Goal: Transaction & Acquisition: Purchase product/service

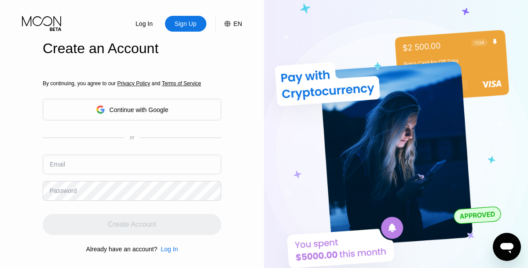
click at [132, 155] on input "text" at bounding box center [132, 165] width 179 height 20
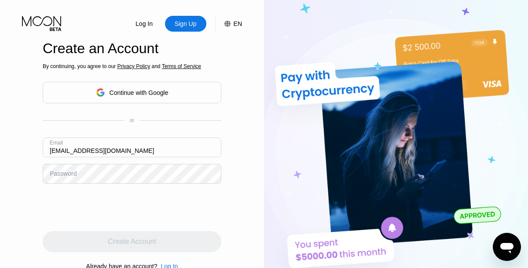
type input "[EMAIL_ADDRESS][DOMAIN_NAME]"
click at [132, 242] on div "Create Account" at bounding box center [132, 242] width 48 height 9
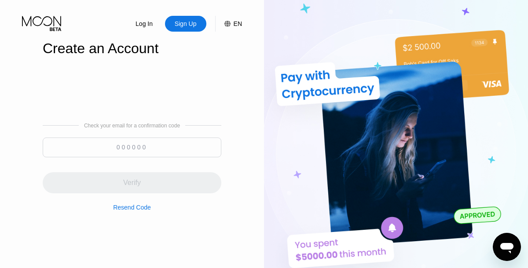
click at [132, 147] on input at bounding box center [132, 148] width 179 height 20
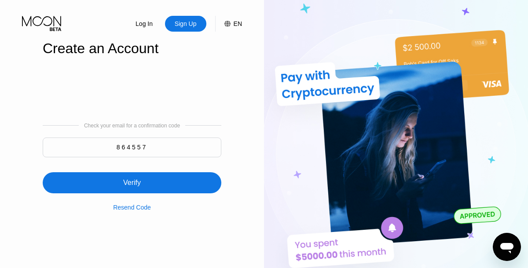
type input "864557"
click at [132, 177] on div "Verify" at bounding box center [132, 182] width 179 height 21
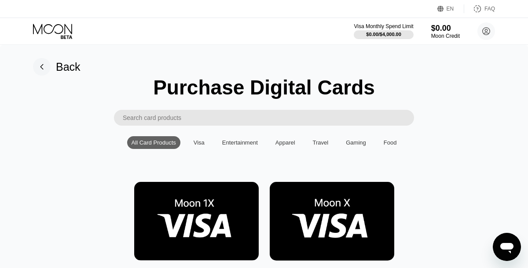
click at [196, 222] on img at bounding box center [196, 221] width 125 height 79
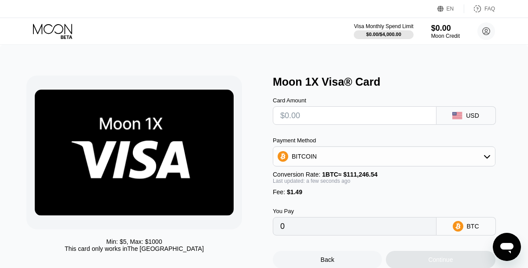
type input "$1"
type input "0.00002239"
type input "$12"
type input "0.00012127"
type input "$120"
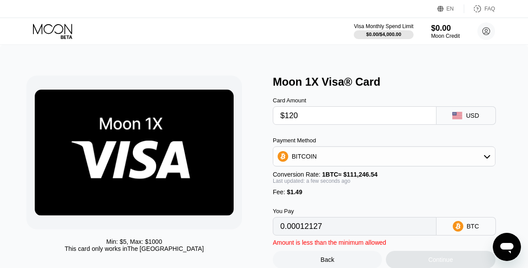
type input "0.00109208"
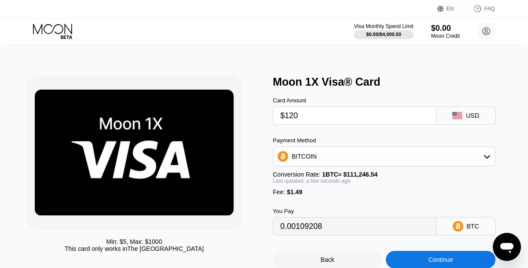
click at [440, 260] on div "Continue" at bounding box center [440, 260] width 25 height 7
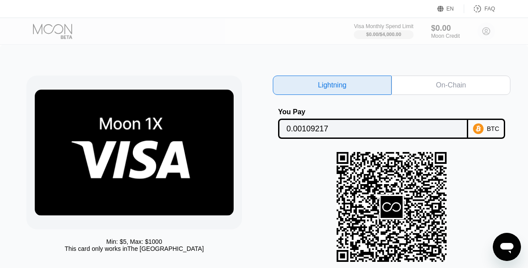
click at [451, 85] on div "On-Chain" at bounding box center [451, 85] width 30 height 9
